Goal: Transaction & Acquisition: Obtain resource

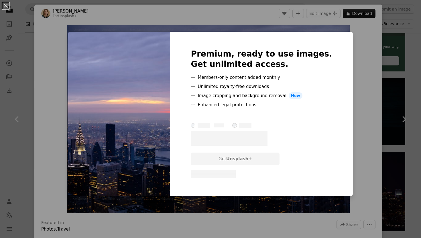
scroll to position [0, 259]
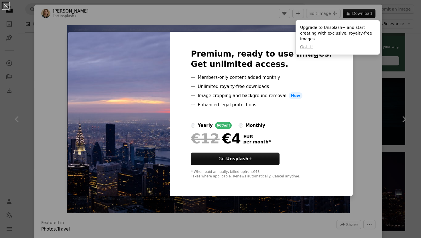
click at [155, 109] on img at bounding box center [119, 114] width 102 height 165
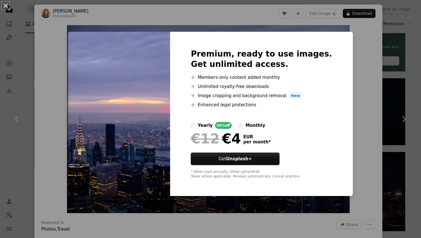
click at [361, 108] on div "An X shape Premium, ready to use images. Get unlimited access. A plus sign Memb…" at bounding box center [210, 119] width 421 height 238
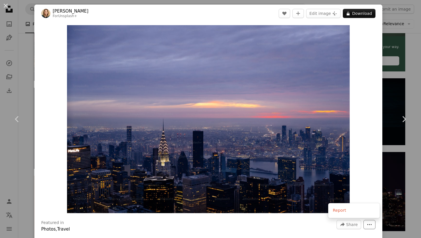
click at [372, 223] on icon "More Actions" at bounding box center [368, 224] width 5 height 5
click at [362, 181] on dialog "An X shape Chevron left Chevron right [PERSON_NAME] For Unsplash+ A heart A plu…" at bounding box center [210, 119] width 421 height 238
click at [362, 16] on button "A lock Download" at bounding box center [358, 13] width 33 height 9
click at [370, 9] on header "Katelyn Perry For Unsplash+ A heart A plus sign Edit image Plus sign for Unspla…" at bounding box center [208, 14] width 348 height 18
click at [370, 12] on button "A lock Download" at bounding box center [358, 13] width 33 height 9
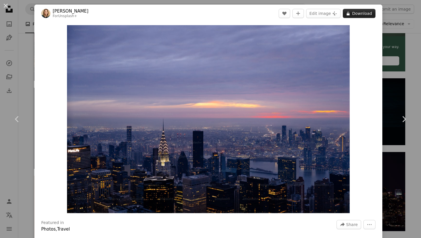
click at [370, 12] on button "A lock Download" at bounding box center [358, 13] width 33 height 9
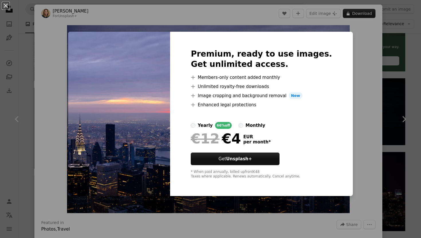
click at [370, 12] on div "An X shape Premium, ready to use images. Get unlimited access. A plus sign Memb…" at bounding box center [210, 119] width 421 height 238
click at [370, 12] on button "A lock Download" at bounding box center [358, 13] width 33 height 9
click at [361, 44] on div "An X shape Premium, ready to use images. Get unlimited access. A plus sign Memb…" at bounding box center [210, 119] width 421 height 238
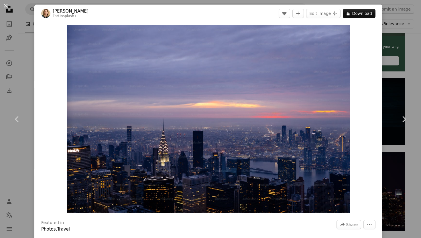
click at [408, 53] on div "An X shape Chevron left Chevron right [PERSON_NAME] For Unsplash+ A heart A plu…" at bounding box center [210, 119] width 421 height 238
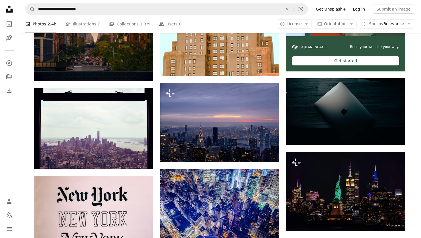
click at [358, 10] on link "Log in" at bounding box center [358, 9] width 19 height 9
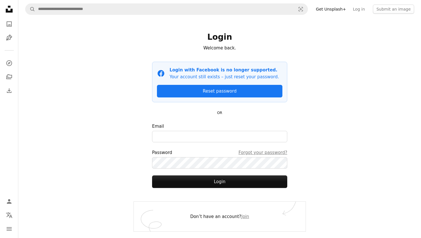
click at [226, 148] on form "Email Password Forgot your password? Login" at bounding box center [219, 155] width 135 height 65
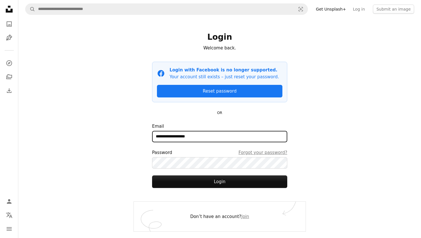
type input "**********"
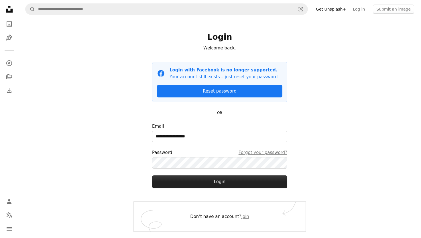
click at [214, 185] on button "Login" at bounding box center [219, 182] width 135 height 13
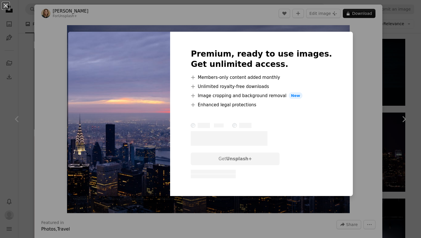
scroll to position [0, 385]
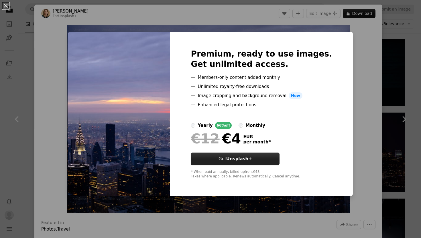
click at [252, 158] on strong "Unsplash+" at bounding box center [239, 158] width 26 height 5
click at [170, 70] on img at bounding box center [119, 114] width 102 height 165
click at [152, 82] on img at bounding box center [119, 114] width 102 height 165
click at [4, 8] on button "An X shape" at bounding box center [5, 5] width 7 height 7
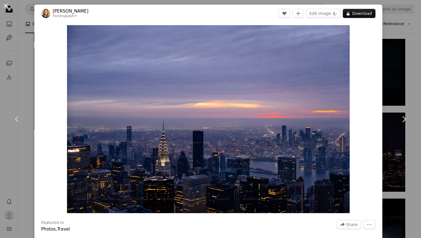
click at [6, 6] on button "An X shape" at bounding box center [5, 5] width 7 height 7
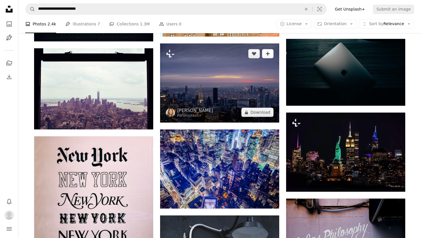
click at [268, 55] on icon "A plus sign" at bounding box center [267, 53] width 5 height 5
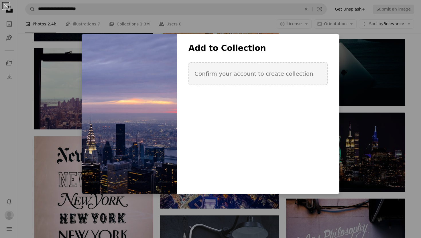
click at [253, 24] on div "An X shape Add to Collection Confirm your account to create collection Create n…" at bounding box center [210, 119] width 421 height 238
